Goal: Task Accomplishment & Management: Use online tool/utility

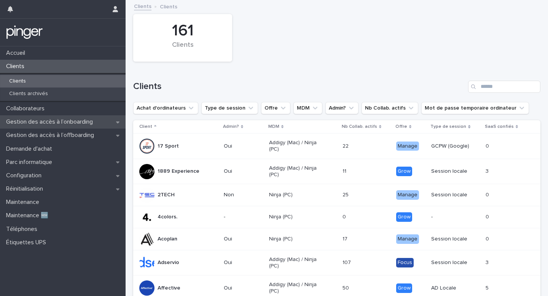
click at [55, 126] on div "Gestion des accès à l’onboarding" at bounding box center [63, 121] width 126 height 13
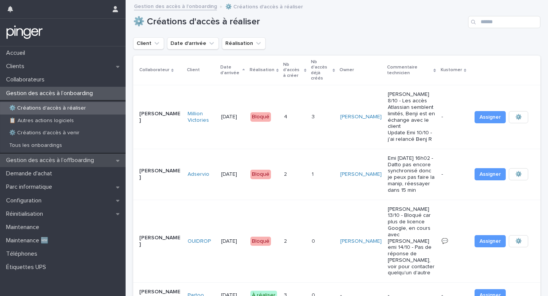
click at [82, 159] on p "Gestion des accès à l’offboarding" at bounding box center [51, 160] width 97 height 7
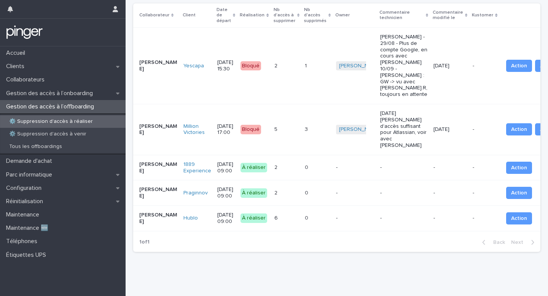
scroll to position [78, 0]
click at [218, 173] on p "[DATE] 09:00" at bounding box center [225, 167] width 17 height 13
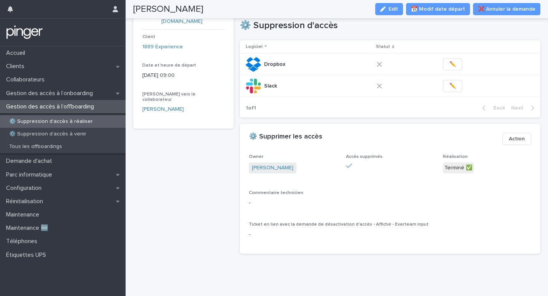
scroll to position [49, 0]
click at [69, 103] on p "Gestion des accès à l’offboarding" at bounding box center [51, 106] width 97 height 7
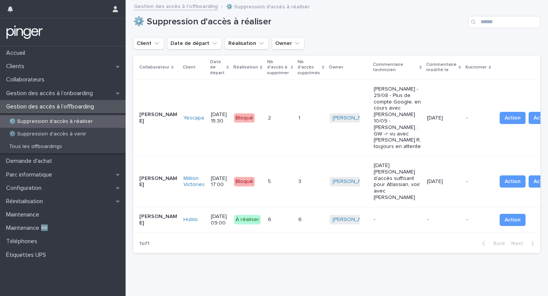
scroll to position [27, 0]
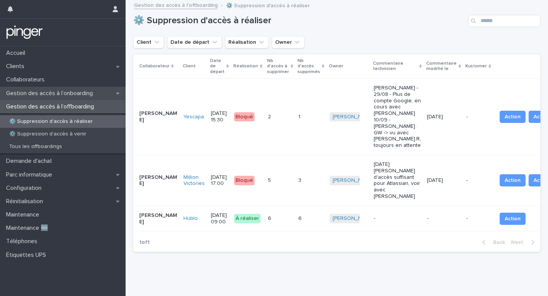
click at [84, 89] on div "Gestion des accès à l’onboarding" at bounding box center [63, 93] width 126 height 13
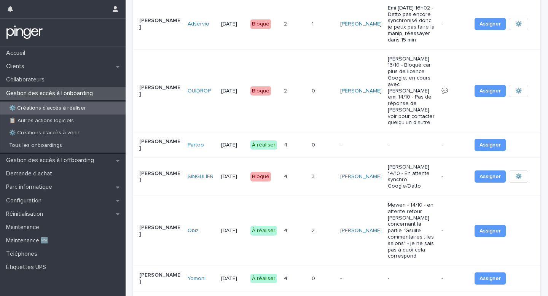
scroll to position [151, 0]
click at [303, 142] on p at bounding box center [294, 145] width 21 height 6
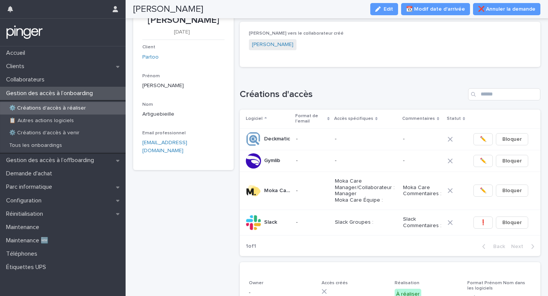
scroll to position [30, 0]
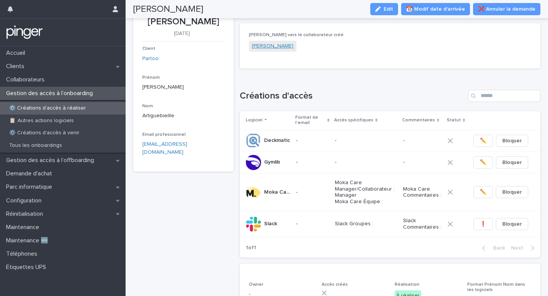
click at [275, 43] on link "[PERSON_NAME]" at bounding box center [272, 46] width 41 height 8
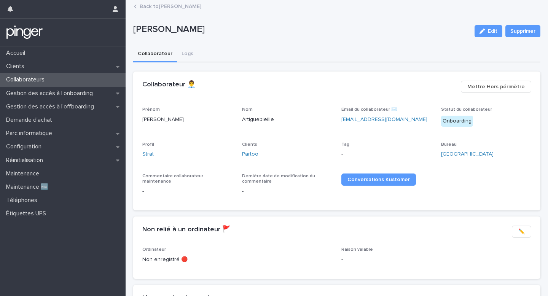
click at [201, 7] on link "Back to [PERSON_NAME]" at bounding box center [171, 6] width 62 height 9
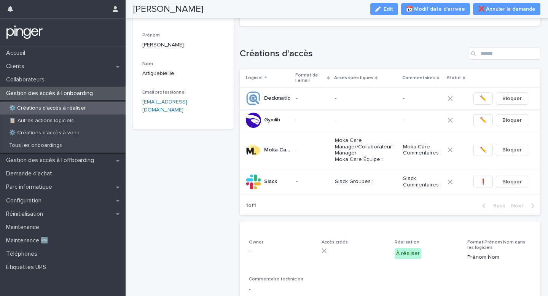
scroll to position [84, 0]
